Goal: Task Accomplishment & Management: Use online tool/utility

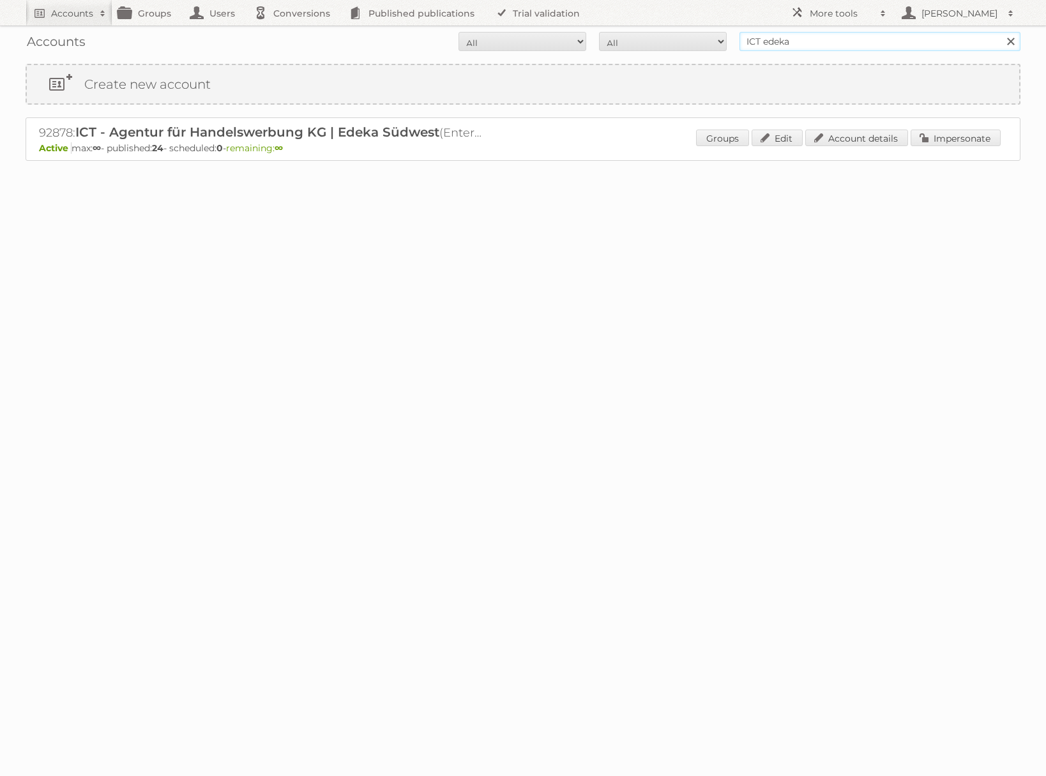
click at [799, 47] on input "ICT edeka" at bounding box center [879, 41] width 281 height 19
type input "netto-online"
click at [1001, 32] on input "Search" at bounding box center [1010, 41] width 19 height 19
click at [940, 139] on link "Impersonate" at bounding box center [956, 138] width 90 height 17
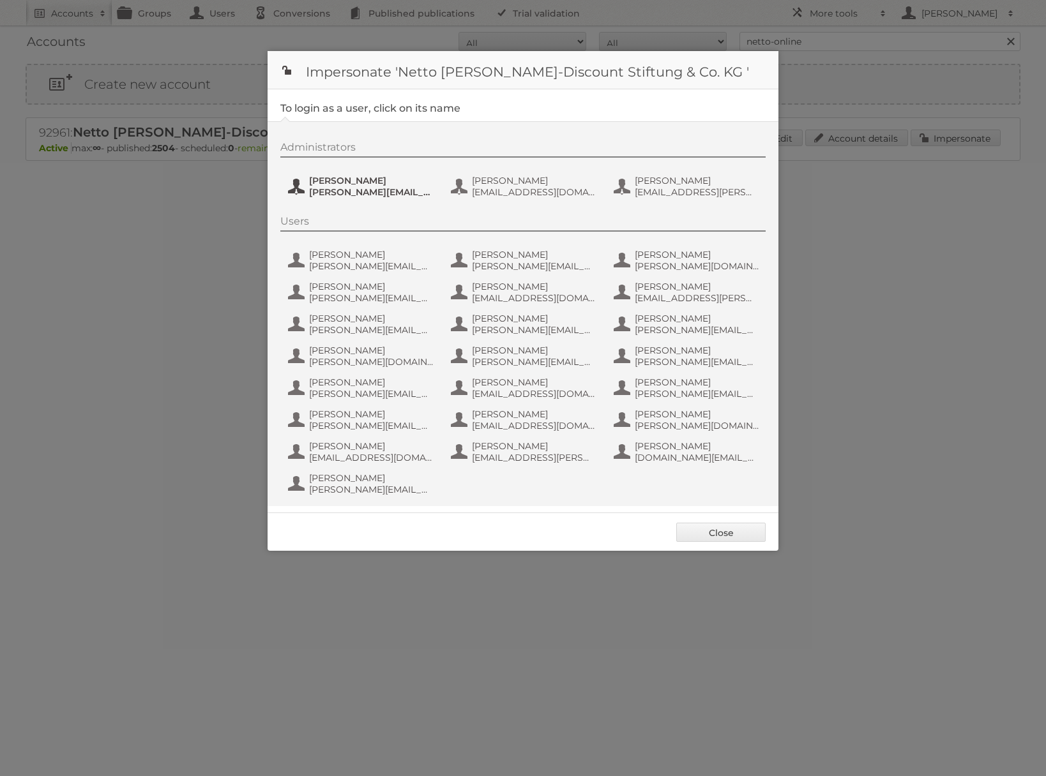
click at [354, 190] on span "[PERSON_NAME][EMAIL_ADDRESS][PERSON_NAME][DOMAIN_NAME]" at bounding box center [371, 191] width 124 height 11
